Goal: Information Seeking & Learning: Learn about a topic

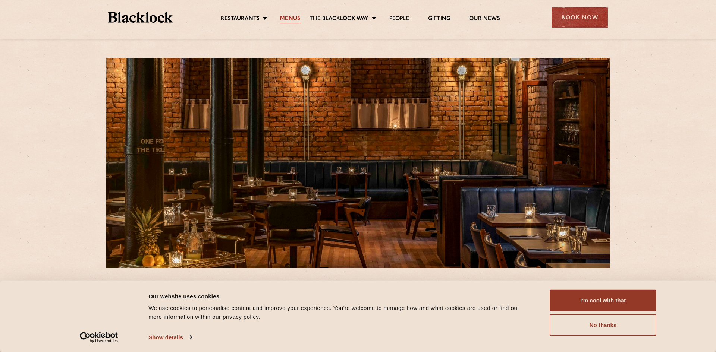
click at [291, 21] on link "Menus" at bounding box center [290, 19] width 20 height 8
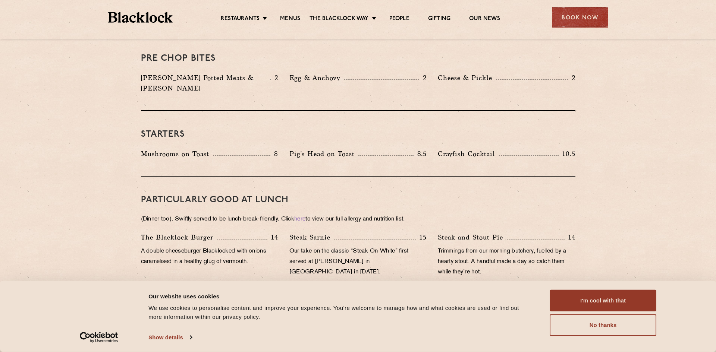
scroll to position [341, 0]
click at [617, 286] on div "Consent Details [#IABV2SETTINGS#] About Our website uses cookies We use cookies…" at bounding box center [358, 316] width 716 height 71
click at [617, 290] on button "I'm cool with that" at bounding box center [603, 301] width 107 height 22
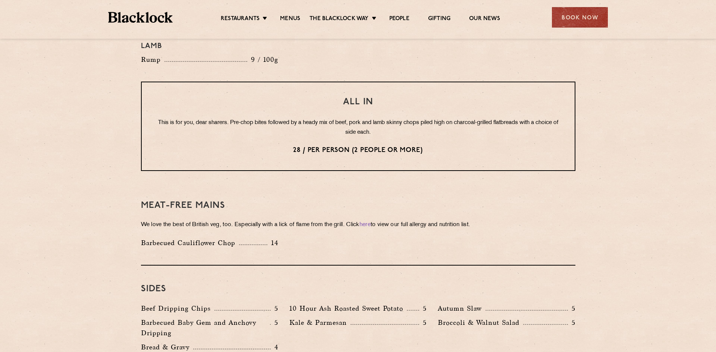
scroll to position [474, 0]
